Goal: Information Seeking & Learning: Check status

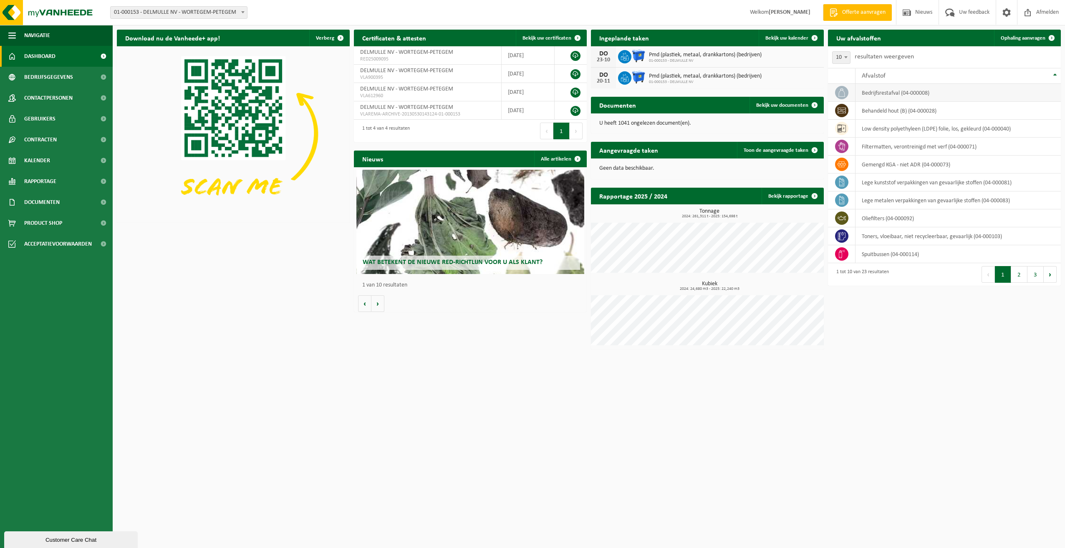
click at [847, 93] on span at bounding box center [841, 92] width 13 height 13
click at [892, 102] on td "behandeld hout (B) (04-000028)" at bounding box center [958, 111] width 205 height 18
click at [889, 93] on td "bedrijfsrestafval (04-000008)" at bounding box center [958, 93] width 205 height 18
click at [817, 36] on span at bounding box center [814, 38] width 17 height 17
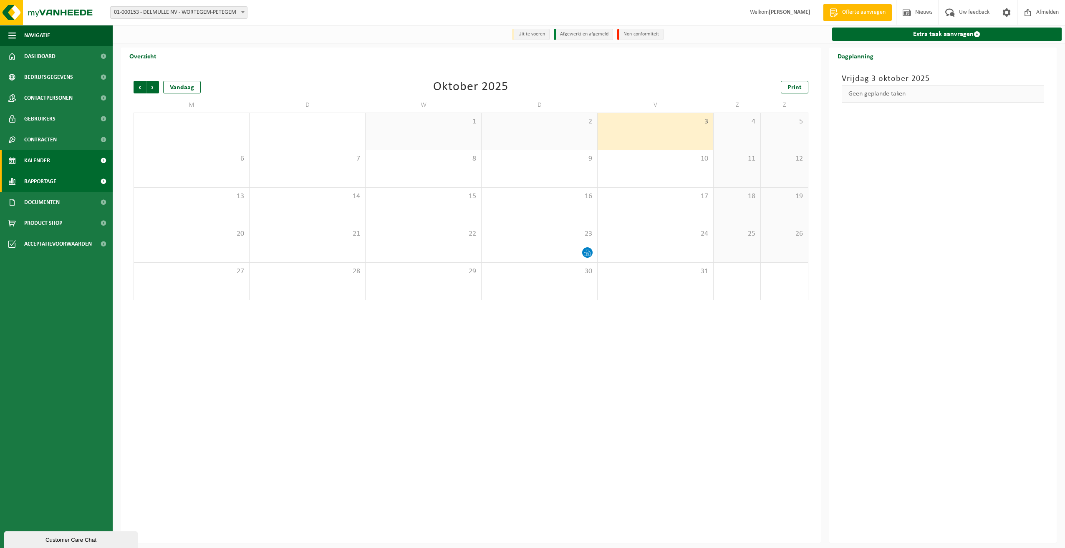
click at [49, 180] on span "Rapportage" at bounding box center [40, 181] width 32 height 21
click at [40, 220] on span "In lijstvorm" at bounding box center [39, 220] width 29 height 16
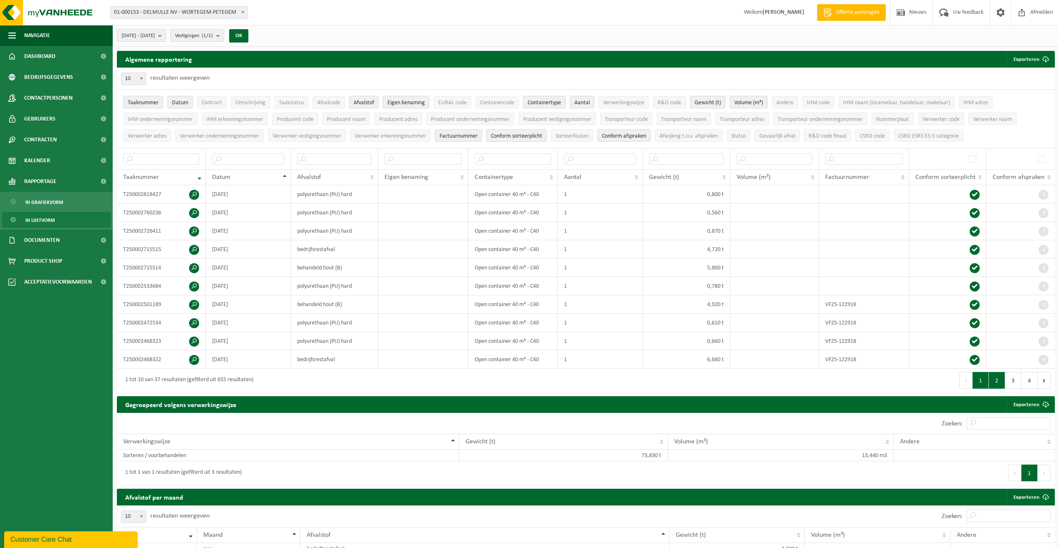
click at [1000, 376] on button "2" at bounding box center [997, 380] width 16 height 17
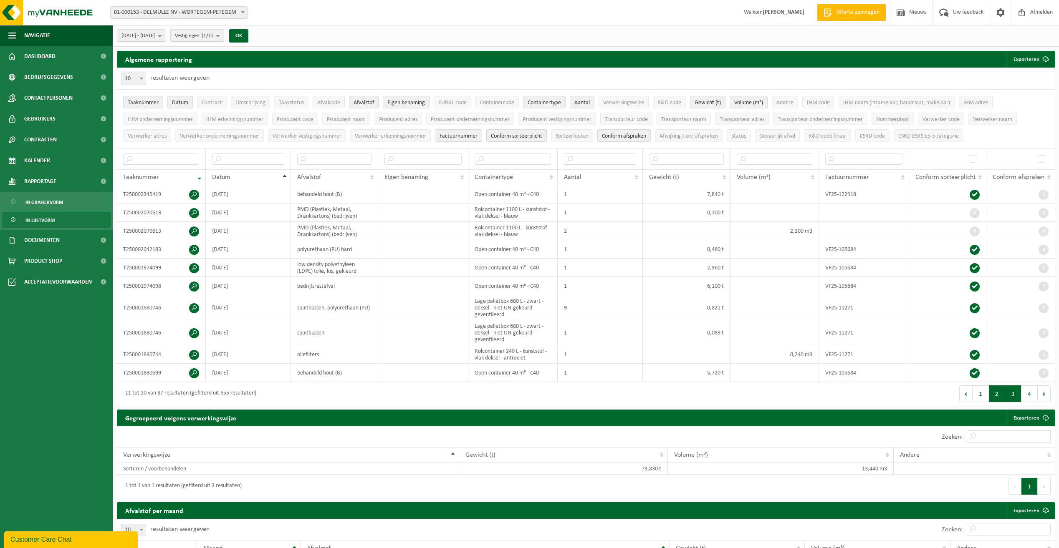
click at [1009, 397] on button "3" at bounding box center [1013, 394] width 16 height 17
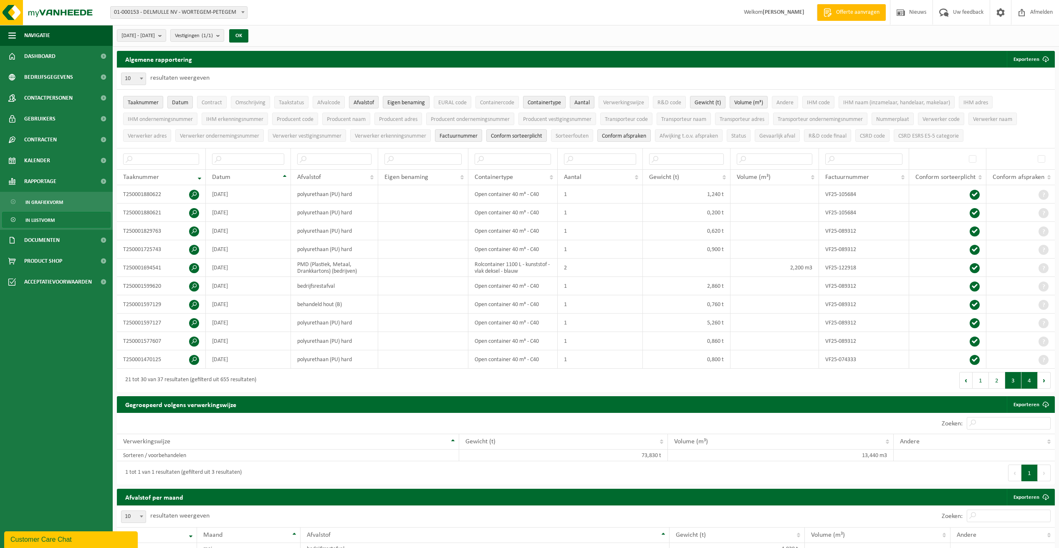
click at [1032, 379] on button "4" at bounding box center [1029, 380] width 16 height 17
